Goal: Information Seeking & Learning: Learn about a topic

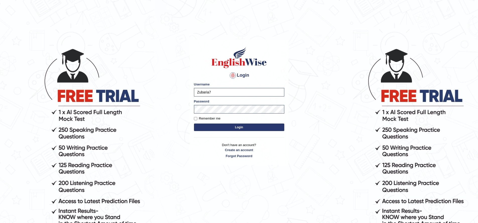
click at [200, 119] on label "Remember me" at bounding box center [207, 118] width 27 height 5
click at [197, 119] on input "Remember me" at bounding box center [195, 118] width 3 height 3
checkbox input "true"
click at [217, 124] on button "Login" at bounding box center [239, 128] width 90 height 8
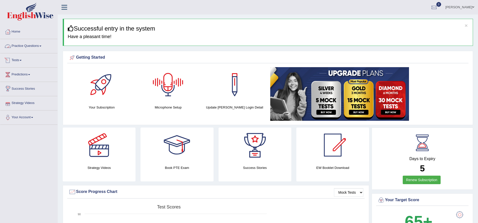
click at [35, 47] on link "Practice Questions" at bounding box center [28, 45] width 57 height 13
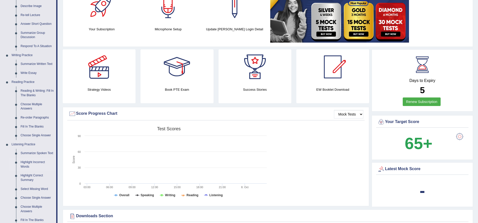
scroll to position [79, 0]
click at [32, 153] on link "Summarize Spoken Text" at bounding box center [37, 153] width 38 height 9
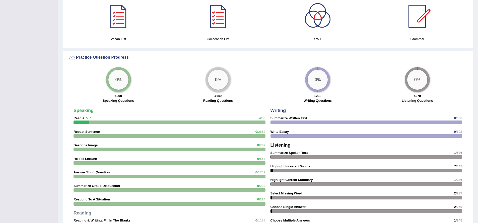
scroll to position [332, 0]
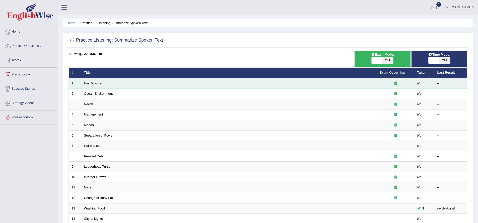
click at [99, 84] on link "Fruit Washer" at bounding box center [93, 84] width 19 height 4
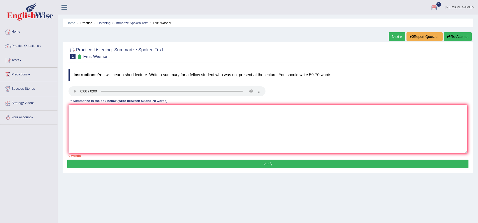
click at [463, 36] on button "Re-Attempt" at bounding box center [458, 36] width 28 height 9
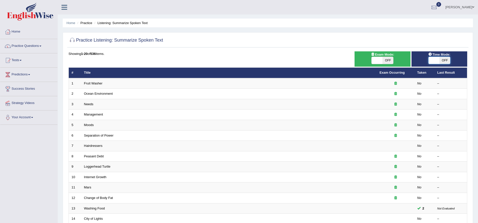
click at [437, 61] on span at bounding box center [434, 60] width 11 height 7
checkbox input "true"
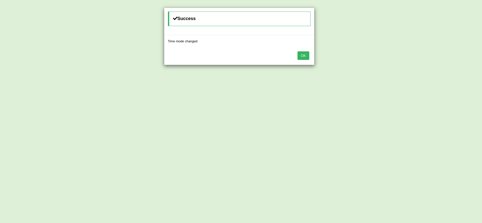
click at [305, 55] on button "OK" at bounding box center [303, 55] width 12 height 9
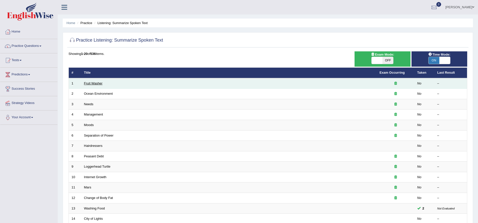
click at [99, 84] on link "Fruit Washer" at bounding box center [93, 84] width 19 height 4
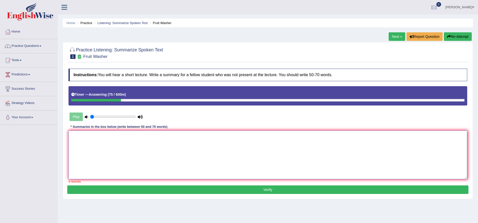
click at [95, 142] on textarea at bounding box center [268, 155] width 399 height 49
type textarea "t"
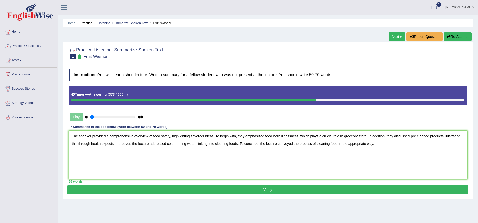
type textarea "The speaker provided a comprehensive overview of food safety, highlighting seve…"
click at [282, 190] on button "Verify" at bounding box center [267, 190] width 401 height 9
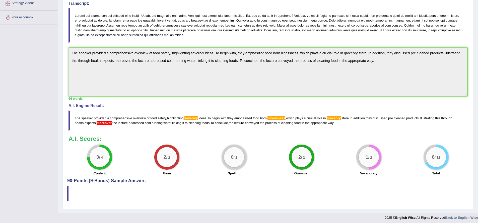
scroll to position [103, 0]
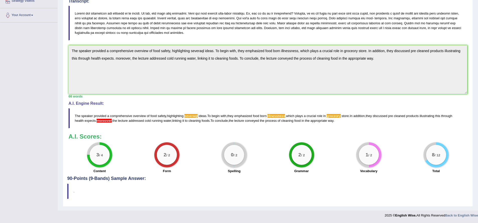
click at [191, 116] on span "severaql" at bounding box center [190, 116] width 13 height 4
click at [195, 116] on span "severaql" at bounding box center [190, 116] width 13 height 4
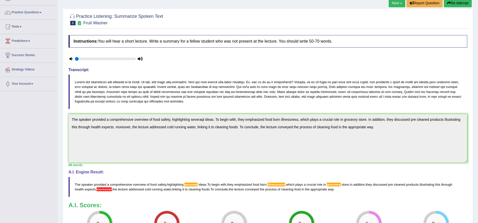
scroll to position [0, 0]
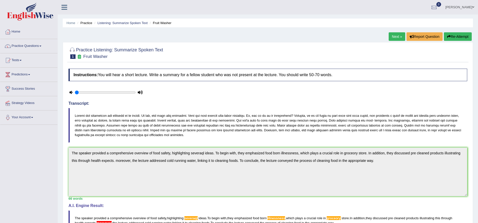
click at [38, 46] on link "Practice Questions" at bounding box center [28, 45] width 57 height 13
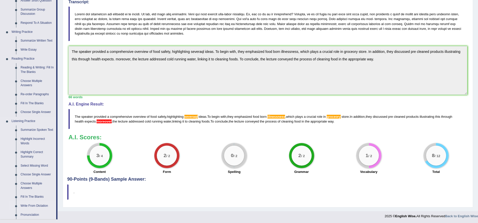
scroll to position [174, 0]
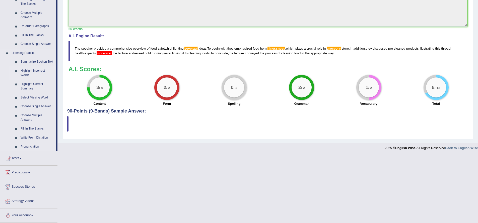
click at [36, 69] on link "Highlight Incorrect Words" at bounding box center [37, 73] width 38 height 13
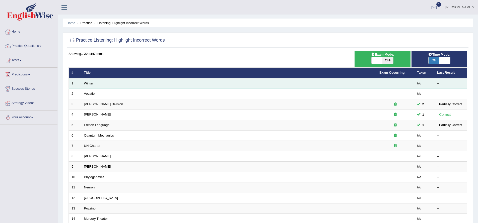
click at [90, 82] on link "Winter" at bounding box center [89, 84] width 10 height 4
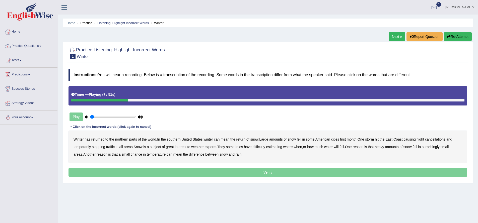
click at [177, 140] on b "southern" at bounding box center [174, 140] width 14 height 4
click at [121, 147] on b "all" at bounding box center [121, 147] width 4 height 4
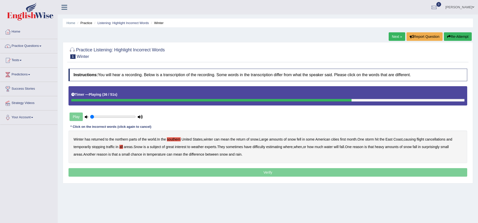
click at [333, 147] on b "water" at bounding box center [328, 147] width 9 height 4
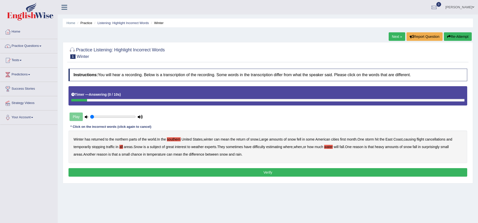
click at [253, 173] on button "Verify" at bounding box center [268, 172] width 399 height 9
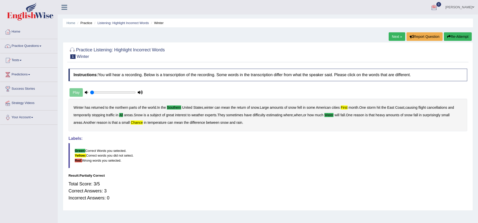
click at [397, 36] on link "Next »" at bounding box center [397, 36] width 17 height 9
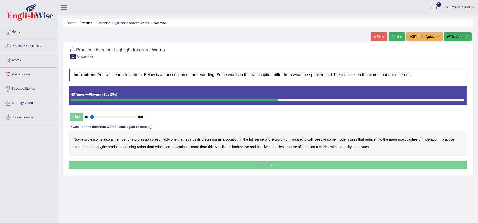
click at [438, 140] on b "motivation" at bounding box center [430, 140] width 16 height 4
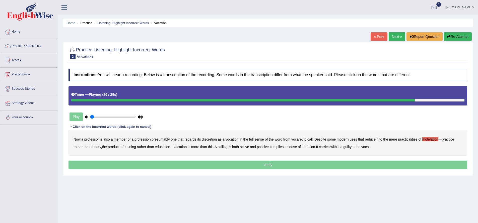
click at [315, 148] on b "intention" at bounding box center [308, 147] width 13 height 4
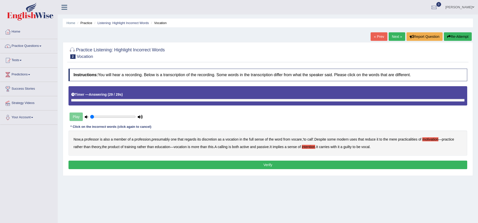
click at [352, 148] on b "guilty" at bounding box center [347, 147] width 8 height 4
click at [340, 164] on button "Verify" at bounding box center [268, 165] width 399 height 9
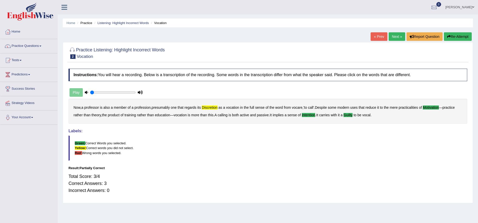
click at [395, 35] on link "Next »" at bounding box center [397, 36] width 17 height 9
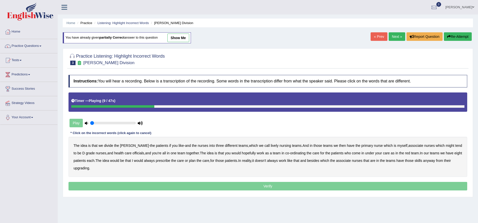
click at [271, 145] on b "lively" at bounding box center [275, 146] width 8 height 4
click at [446, 147] on b "might" at bounding box center [450, 146] width 9 height 4
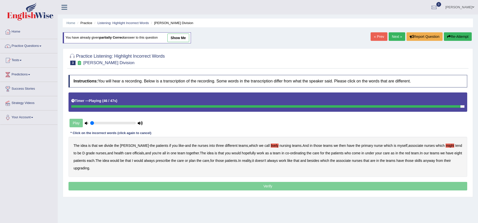
click at [89, 168] on div "The idea is that we divide the [PERSON_NAME] - the patients if you like - and t…" at bounding box center [268, 157] width 399 height 40
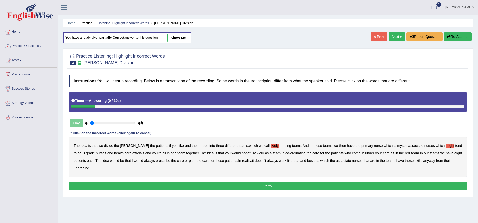
click at [81, 169] on b "upgrading" at bounding box center [82, 168] width 16 height 4
click at [96, 185] on button "Verify" at bounding box center [268, 186] width 399 height 9
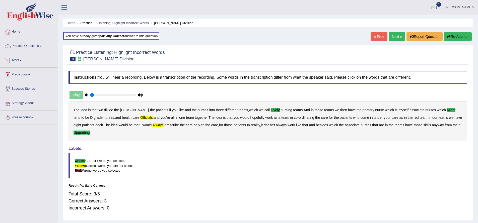
click at [36, 45] on link "Practice Questions" at bounding box center [28, 45] width 57 height 13
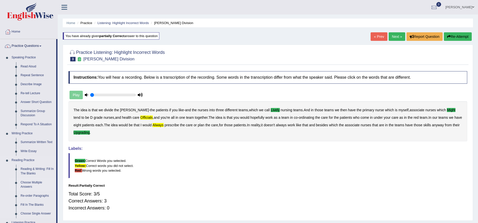
scroll to position [174, 0]
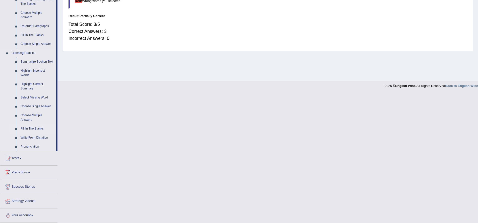
click at [28, 128] on link "Fill In The Blanks" at bounding box center [37, 128] width 38 height 9
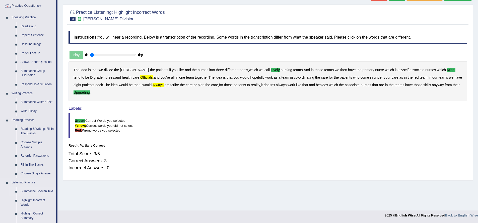
scroll to position [42, 0]
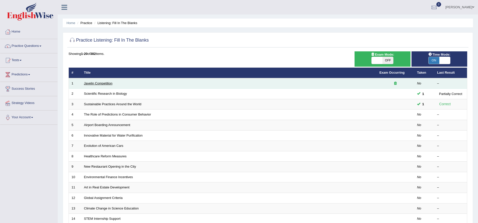
click at [99, 83] on link "Javelin Competition" at bounding box center [98, 84] width 28 height 4
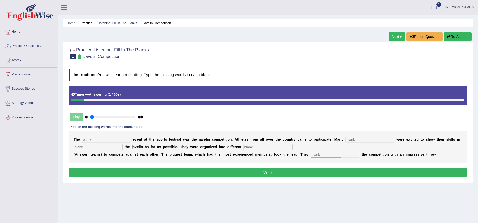
click at [106, 139] on input "text" at bounding box center [106, 140] width 49 height 6
type input "biggest"
click at [356, 141] on input "text" at bounding box center [369, 140] width 49 height 6
type input "people"
click at [97, 148] on input "text" at bounding box center [98, 147] width 49 height 6
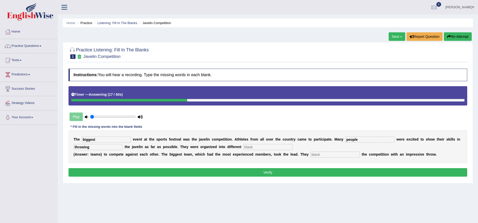
type input "throwing"
click at [247, 148] on input "text" at bounding box center [267, 147] width 49 height 6
type input "teams"
click at [331, 155] on input "text" at bounding box center [335, 155] width 49 height 6
type input "started"
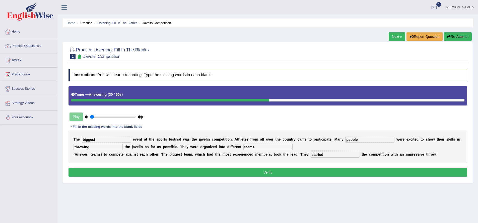
click at [295, 172] on button "Verify" at bounding box center [268, 172] width 399 height 9
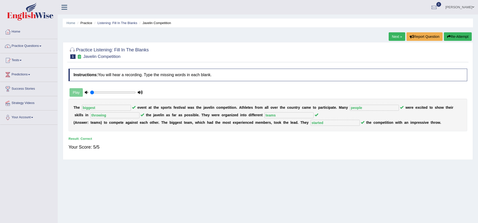
click at [394, 38] on link "Next »" at bounding box center [397, 36] width 17 height 9
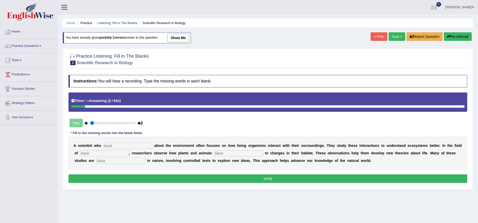
click at [127, 144] on input "text" at bounding box center [127, 146] width 49 height 6
type input "cared"
click at [102, 154] on input "text" at bounding box center [104, 154] width 49 height 6
type input "biology"
click at [216, 153] on input "text" at bounding box center [238, 154] width 49 height 6
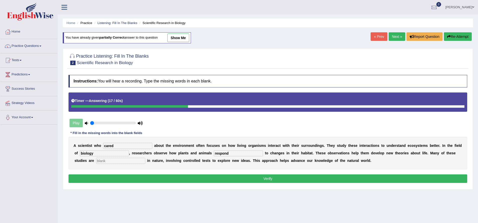
type input "respond"
click at [96, 162] on input "text" at bounding box center [120, 161] width 49 height 6
type input "experimental"
click at [111, 177] on button "Verify" at bounding box center [268, 179] width 399 height 9
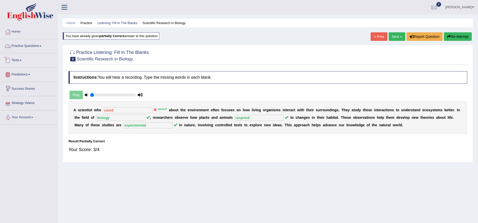
click at [35, 45] on link "Practice Questions" at bounding box center [28, 45] width 57 height 13
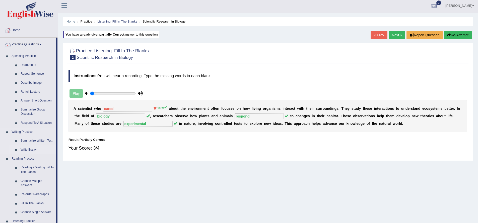
scroll to position [174, 0]
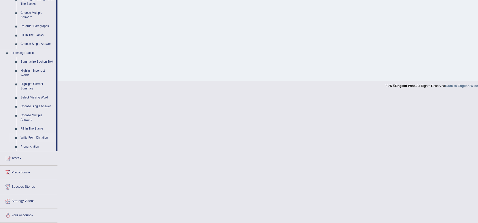
click at [34, 137] on link "Write From Dictation" at bounding box center [37, 138] width 38 height 9
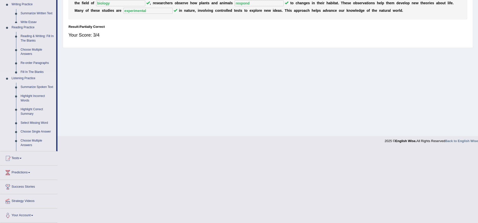
scroll to position [40, 0]
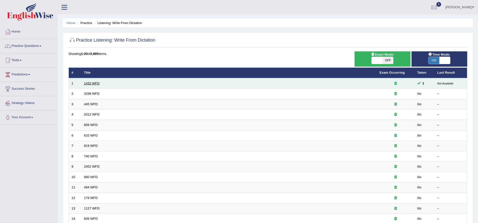
click at [87, 84] on link "1432 WFD" at bounding box center [92, 84] width 16 height 4
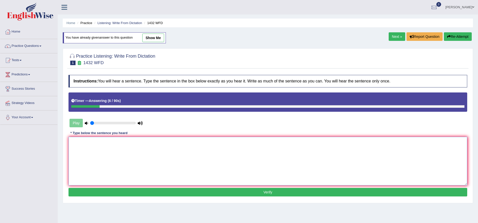
click at [138, 154] on textarea at bounding box center [268, 161] width 399 height 49
type textarea "n"
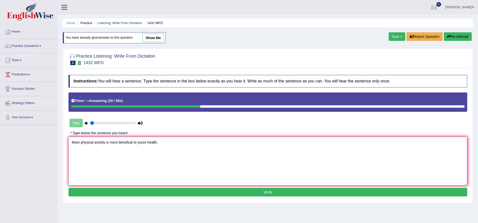
type textarea "More physical activity is more benefical to youre health."
click at [171, 191] on button "Verify" at bounding box center [268, 192] width 399 height 9
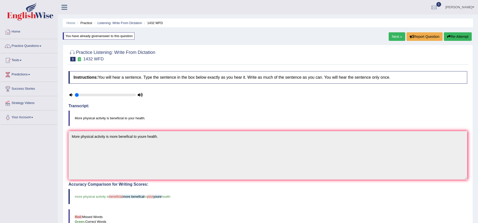
drag, startPoint x: 399, startPoint y: 36, endPoint x: 394, endPoint y: 28, distance: 9.7
click at [399, 36] on link "Next »" at bounding box center [397, 36] width 17 height 9
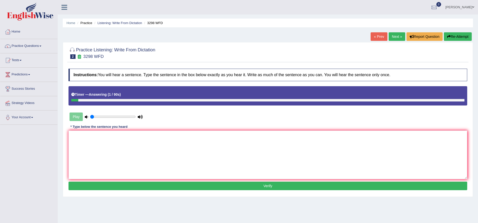
click at [456, 38] on button "Re-Attempt" at bounding box center [458, 36] width 28 height 9
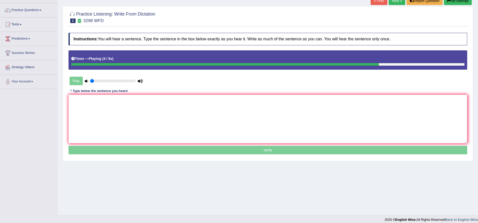
scroll to position [40, 0]
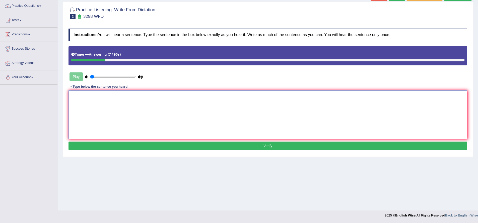
click at [266, 120] on textarea at bounding box center [268, 115] width 399 height 49
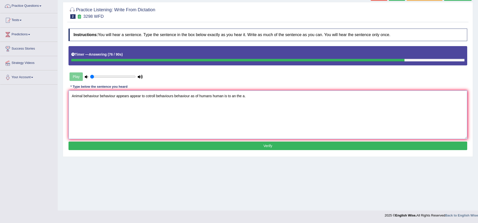
type textarea "Animal behaviour behaviour appears appear to cotroll behaviours behaviour as of…"
click at [274, 145] on button "Verify" at bounding box center [268, 146] width 399 height 9
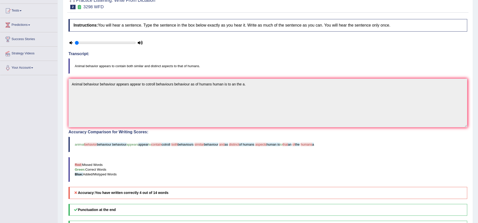
scroll to position [0, 0]
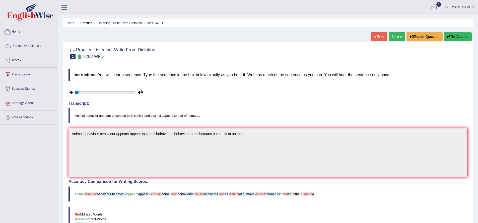
click at [16, 28] on link "Home" at bounding box center [28, 31] width 57 height 13
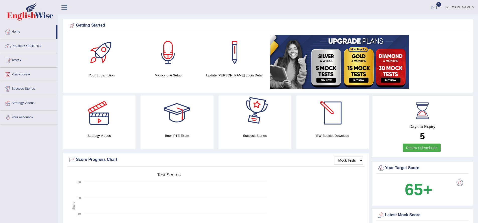
click at [331, 112] on div at bounding box center [332, 113] width 35 height 35
click at [333, 118] on div at bounding box center [332, 113] width 35 height 35
click at [42, 47] on link "Practice Questions" at bounding box center [28, 45] width 57 height 13
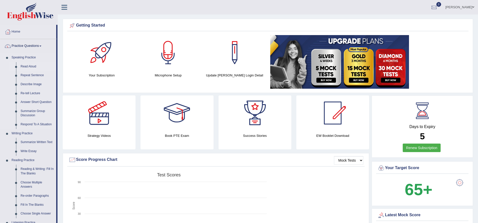
click at [33, 67] on link "Read Aloud" at bounding box center [37, 66] width 38 height 9
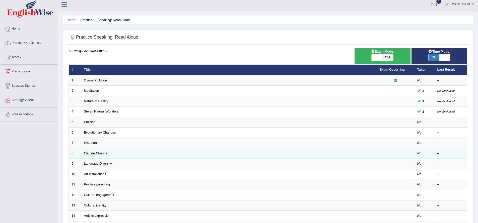
scroll to position [7, 0]
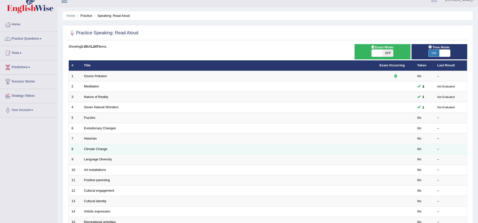
click at [100, 146] on td "Climate Change" at bounding box center [229, 149] width 296 height 11
click at [98, 149] on link "Climate Change" at bounding box center [95, 149] width 23 height 4
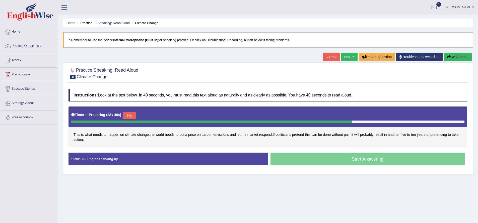
click at [135, 115] on button "Skip" at bounding box center [129, 116] width 13 height 8
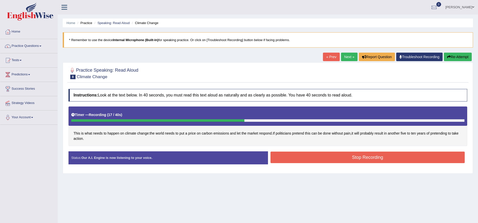
click at [300, 157] on button "Stop Recording" at bounding box center [368, 158] width 195 height 12
